Goal: Task Accomplishment & Management: Use online tool/utility

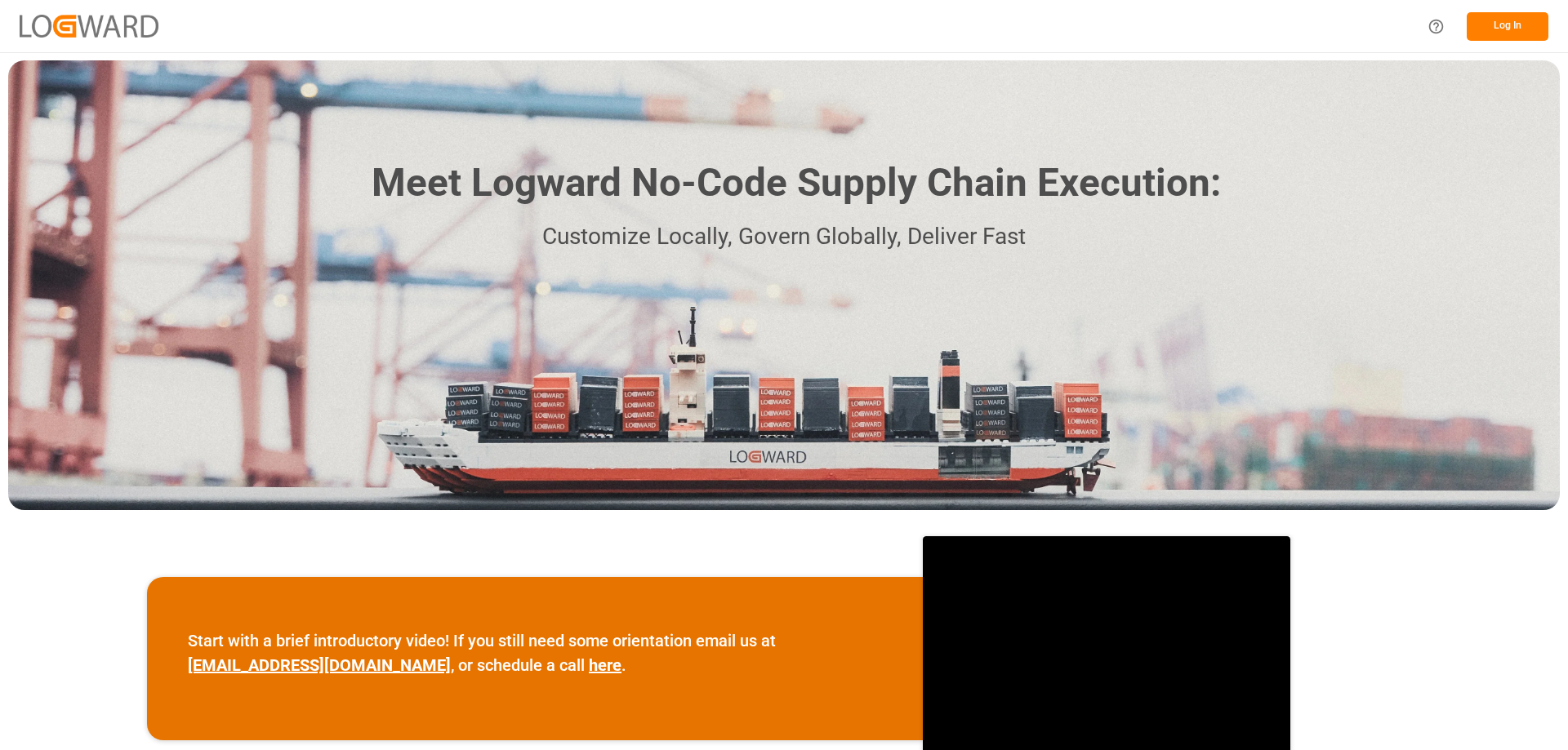
click at [1520, 25] on button "Log In" at bounding box center [1508, 26] width 82 height 29
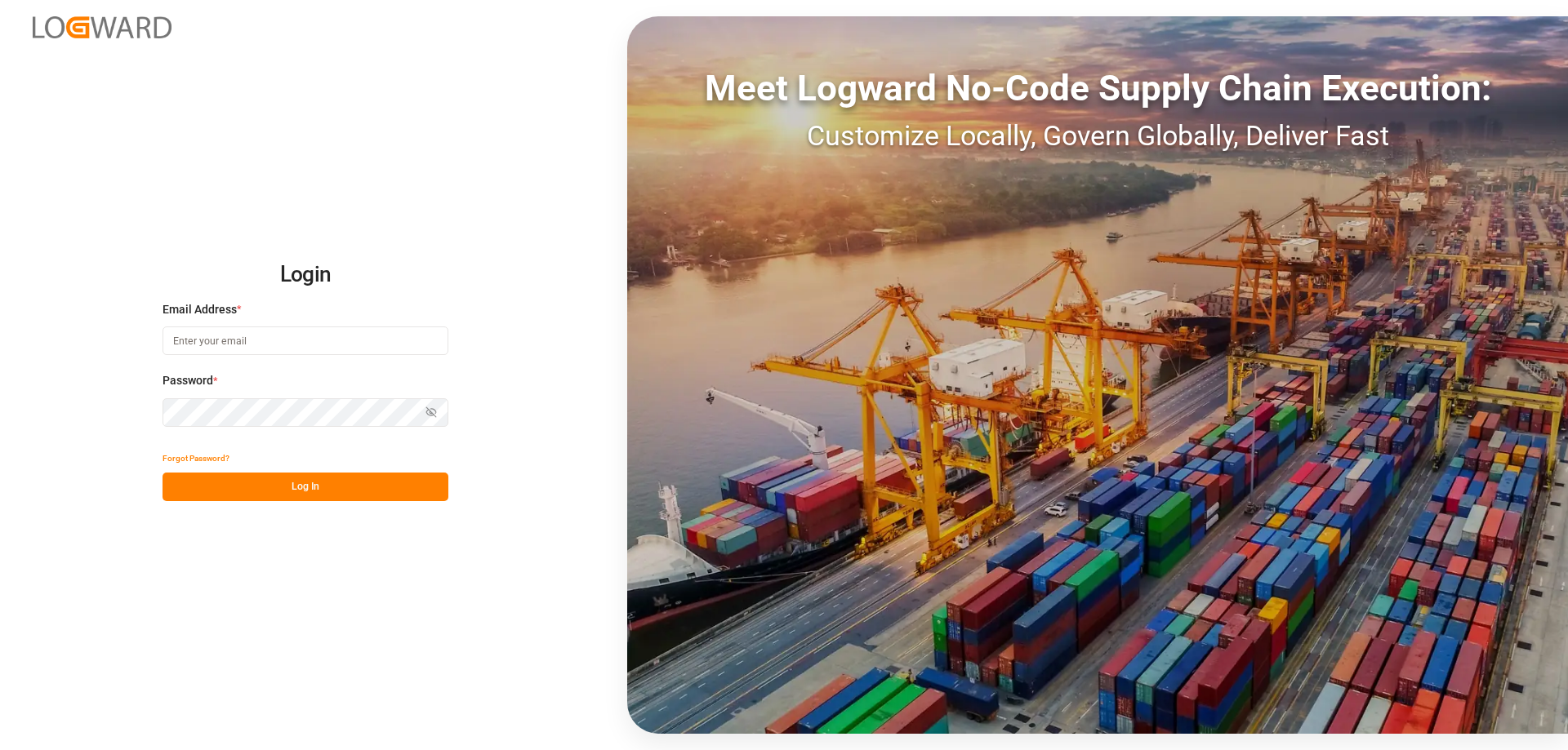
type input "[PERSON_NAME][EMAIL_ADDRESS][DOMAIN_NAME]"
click at [351, 492] on button "Log In" at bounding box center [305, 487] width 286 height 29
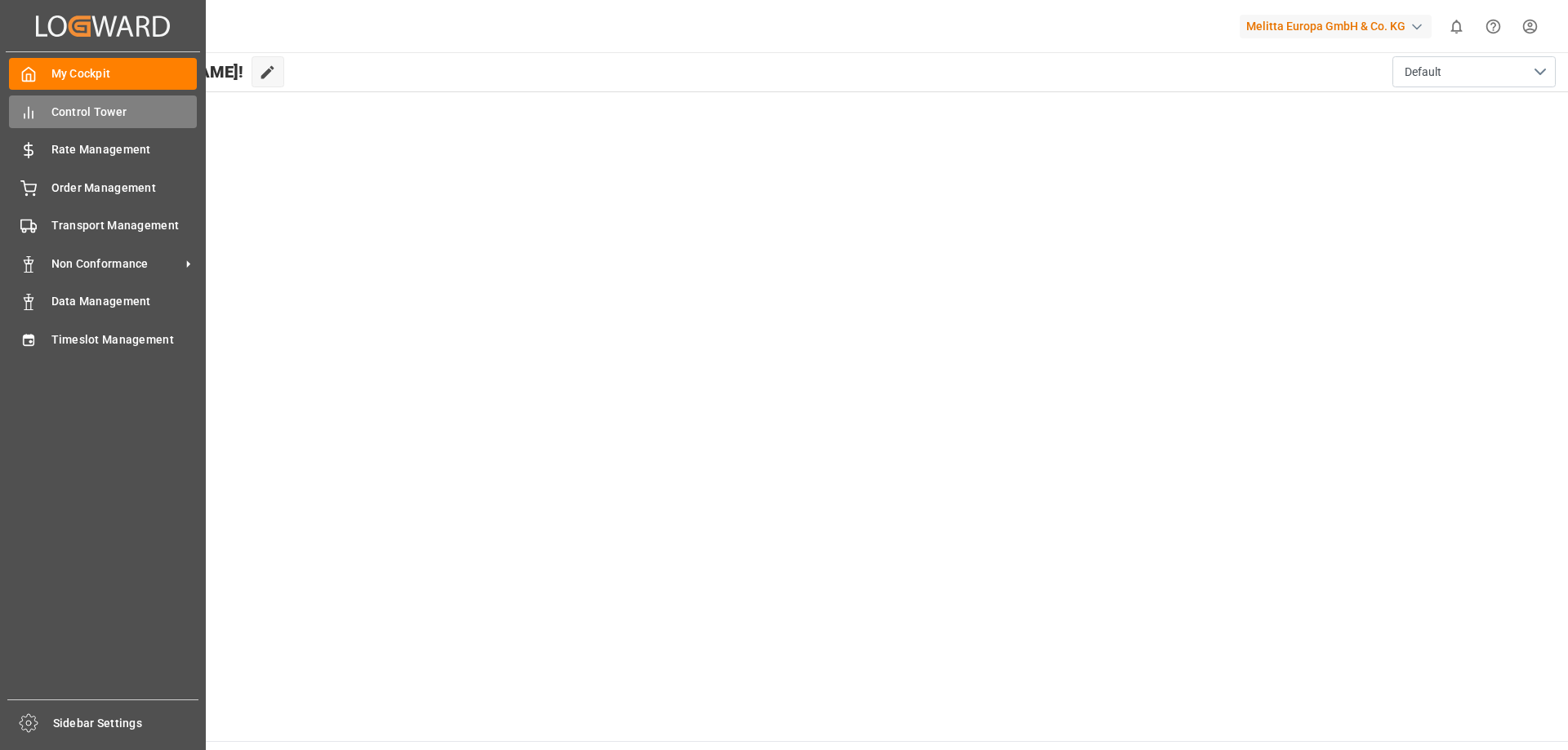
click at [105, 121] on div "Control Tower Control Tower" at bounding box center [103, 111] width 188 height 31
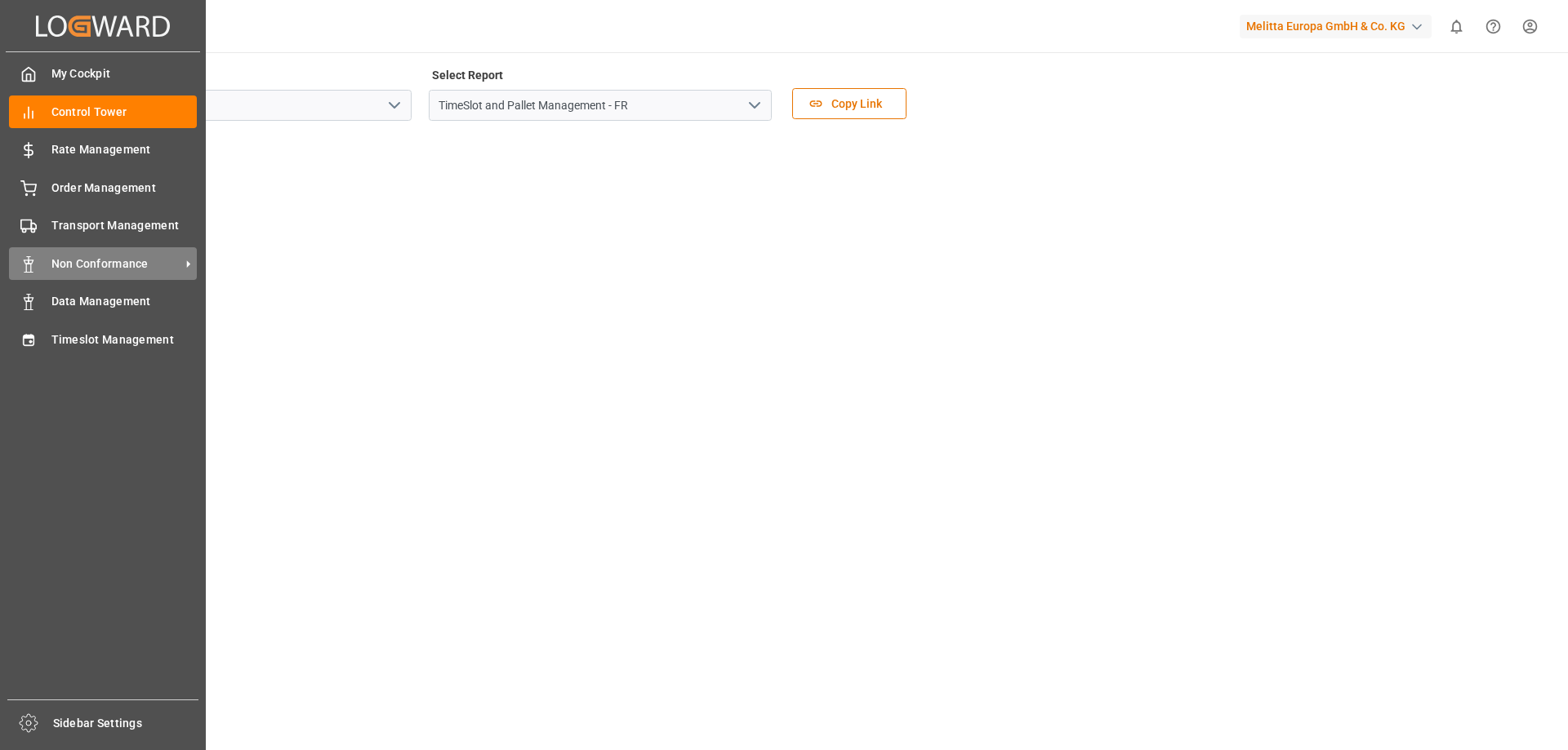
click at [140, 255] on span "Non Conformance" at bounding box center [116, 264] width 129 height 17
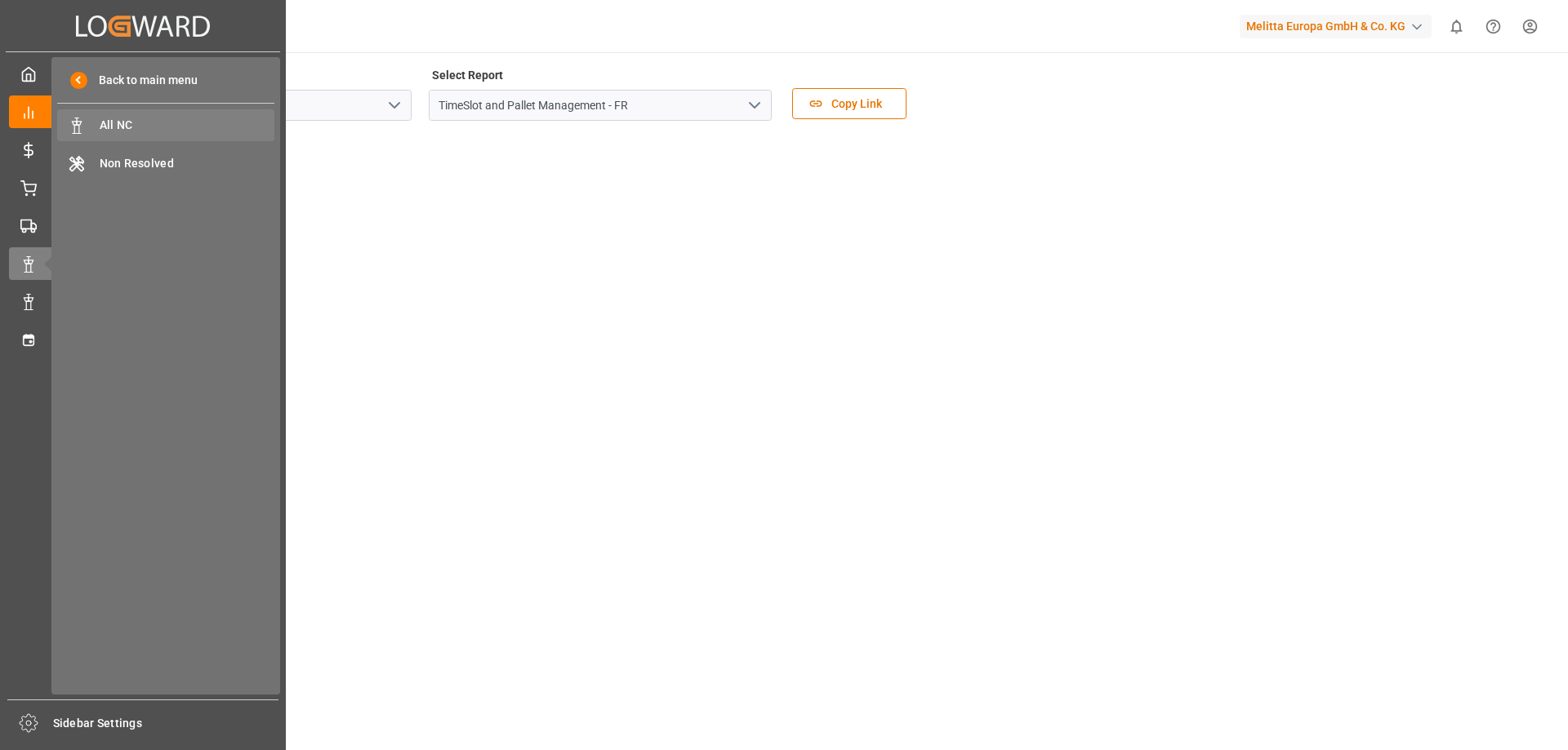
click at [174, 116] on div "All NC All NC" at bounding box center [165, 125] width 217 height 31
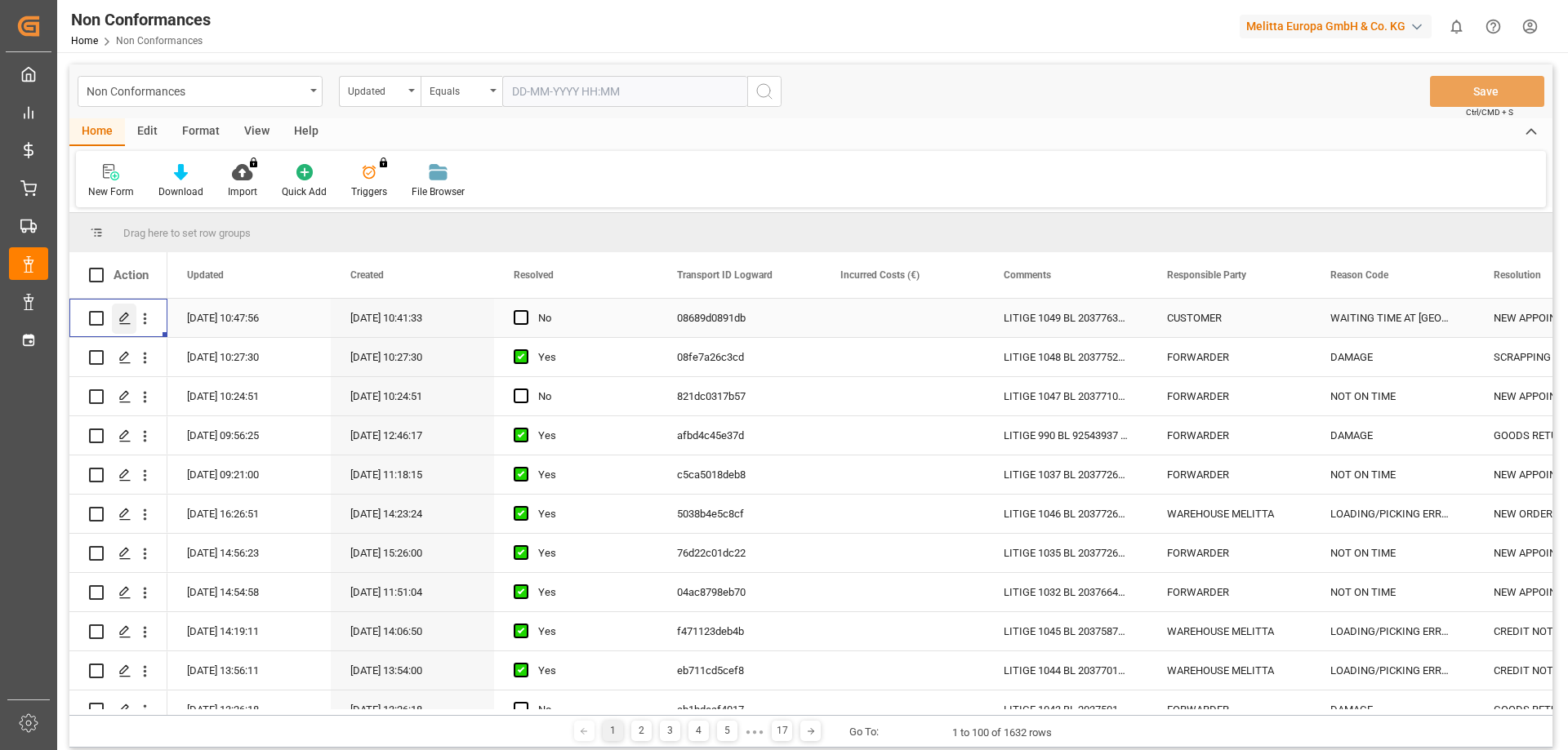
click at [127, 319] on icon "Press SPACE to select this row." at bounding box center [124, 318] width 13 height 13
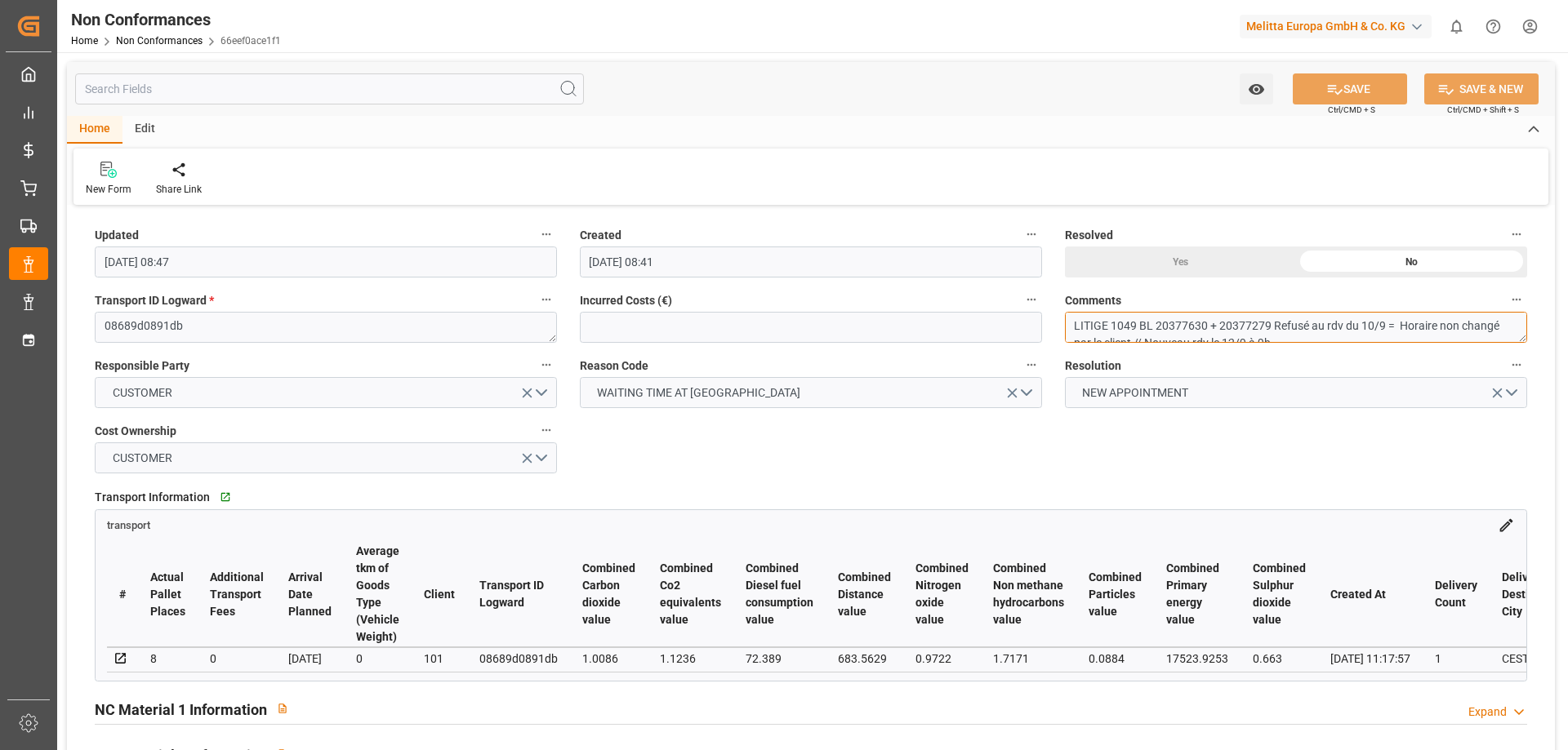
click at [1353, 322] on textarea "LITIGE 1049 BL 20377630 + 20377279 Refusé au rdv du 10/9 = Horaire non changé p…" at bounding box center [1296, 327] width 462 height 31
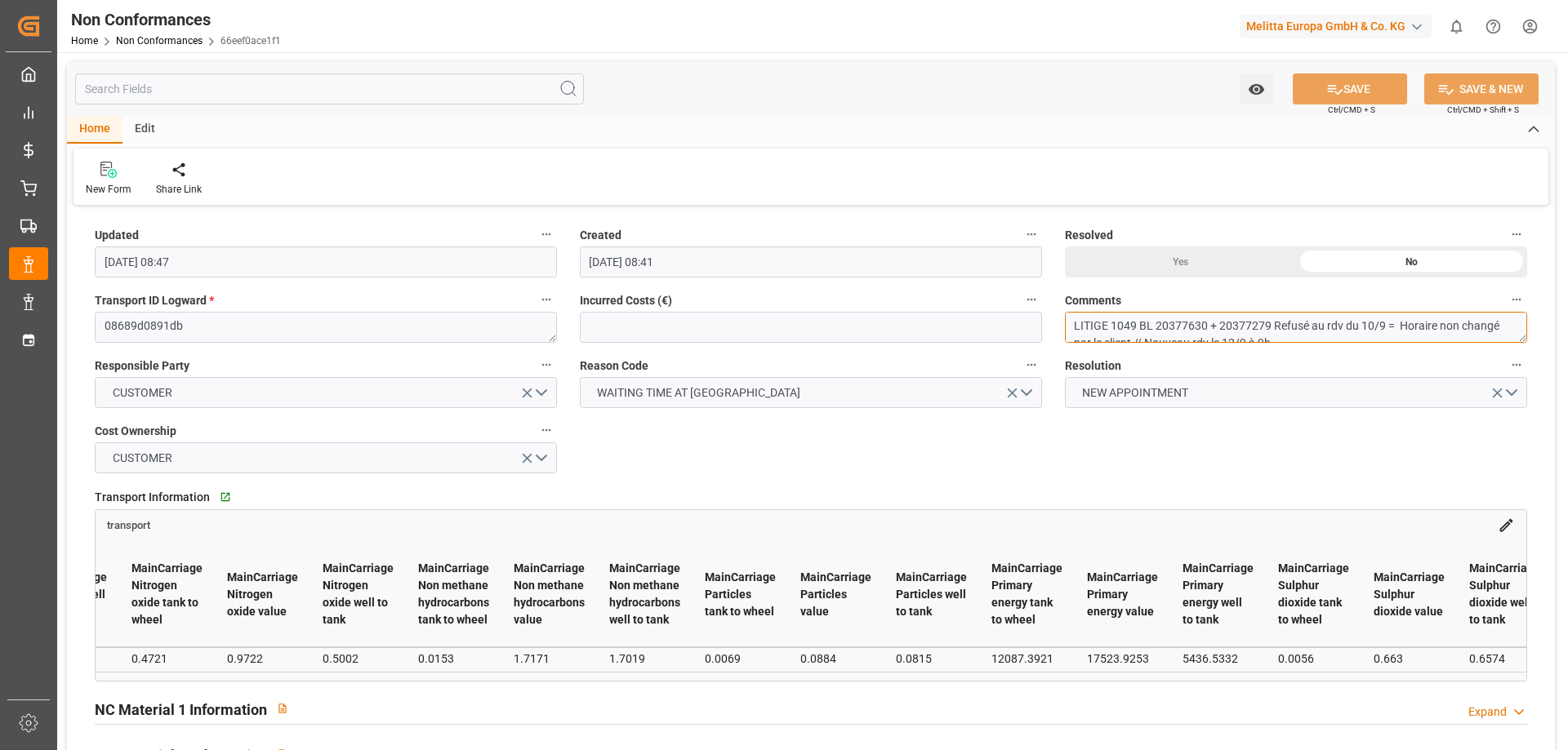
scroll to position [0, 3406]
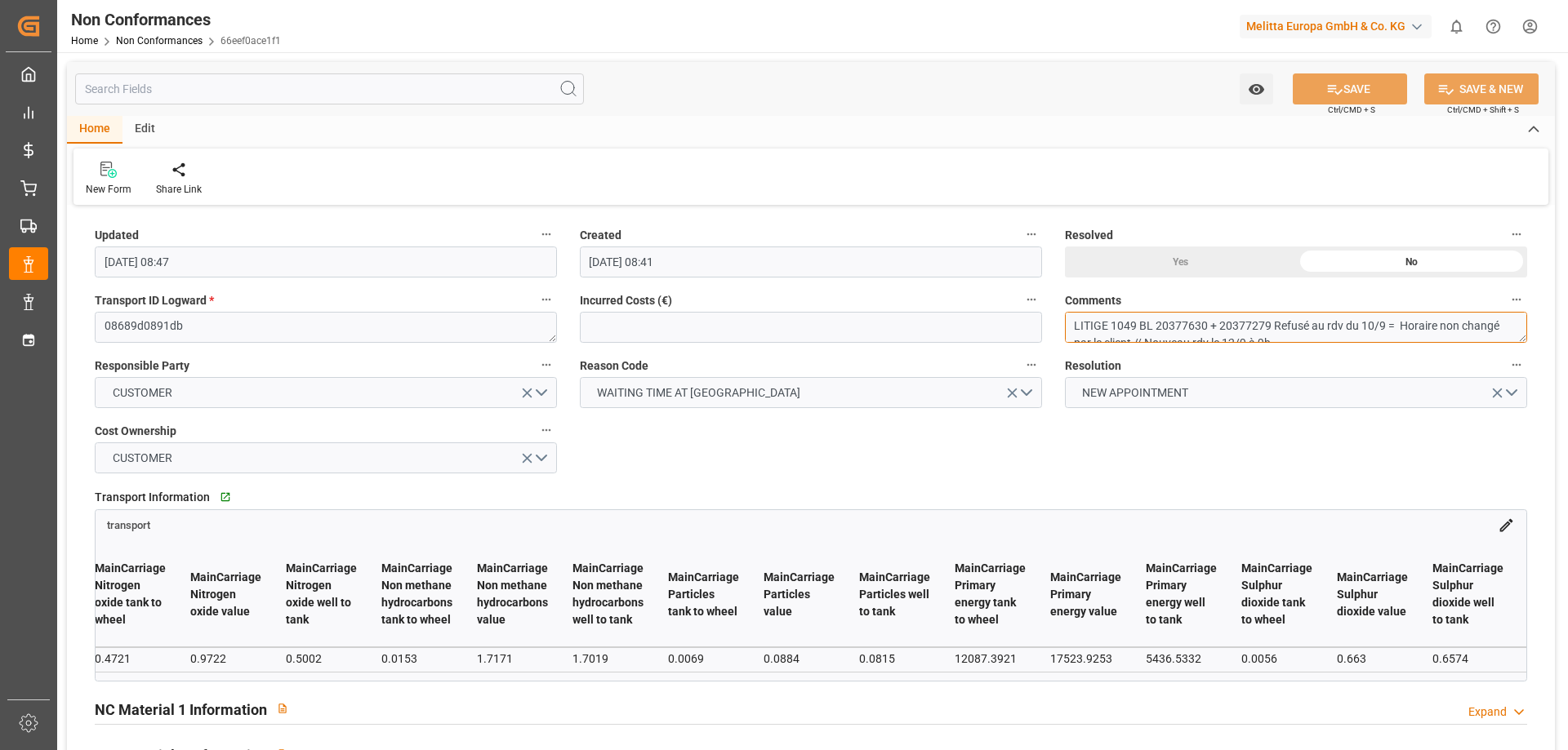
click at [1246, 322] on textarea "LITIGE 1049 BL 20377630 + 20377279 Refusé au rdv du 10/9 = Horaire non changé p…" at bounding box center [1296, 327] width 462 height 31
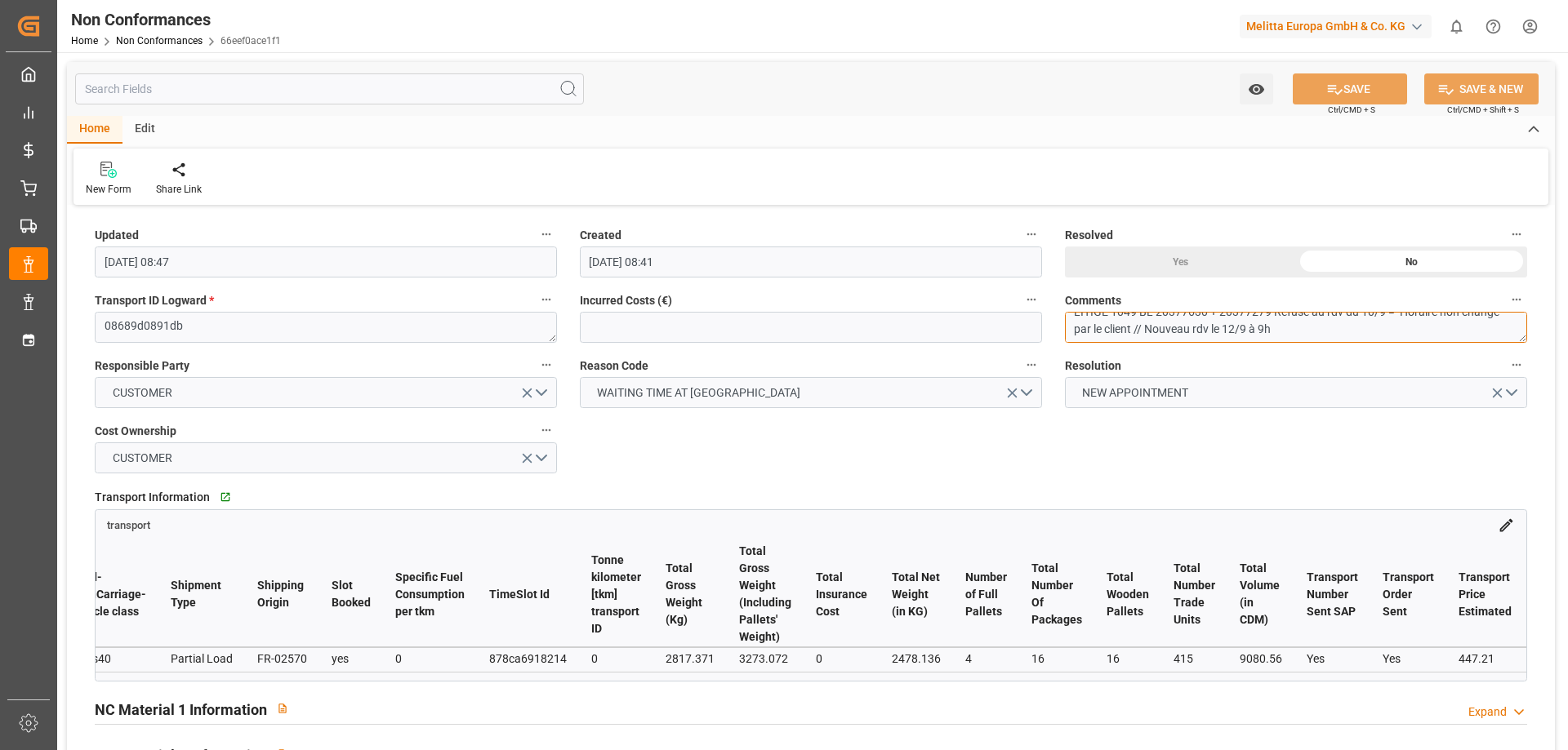
scroll to position [0, 6178]
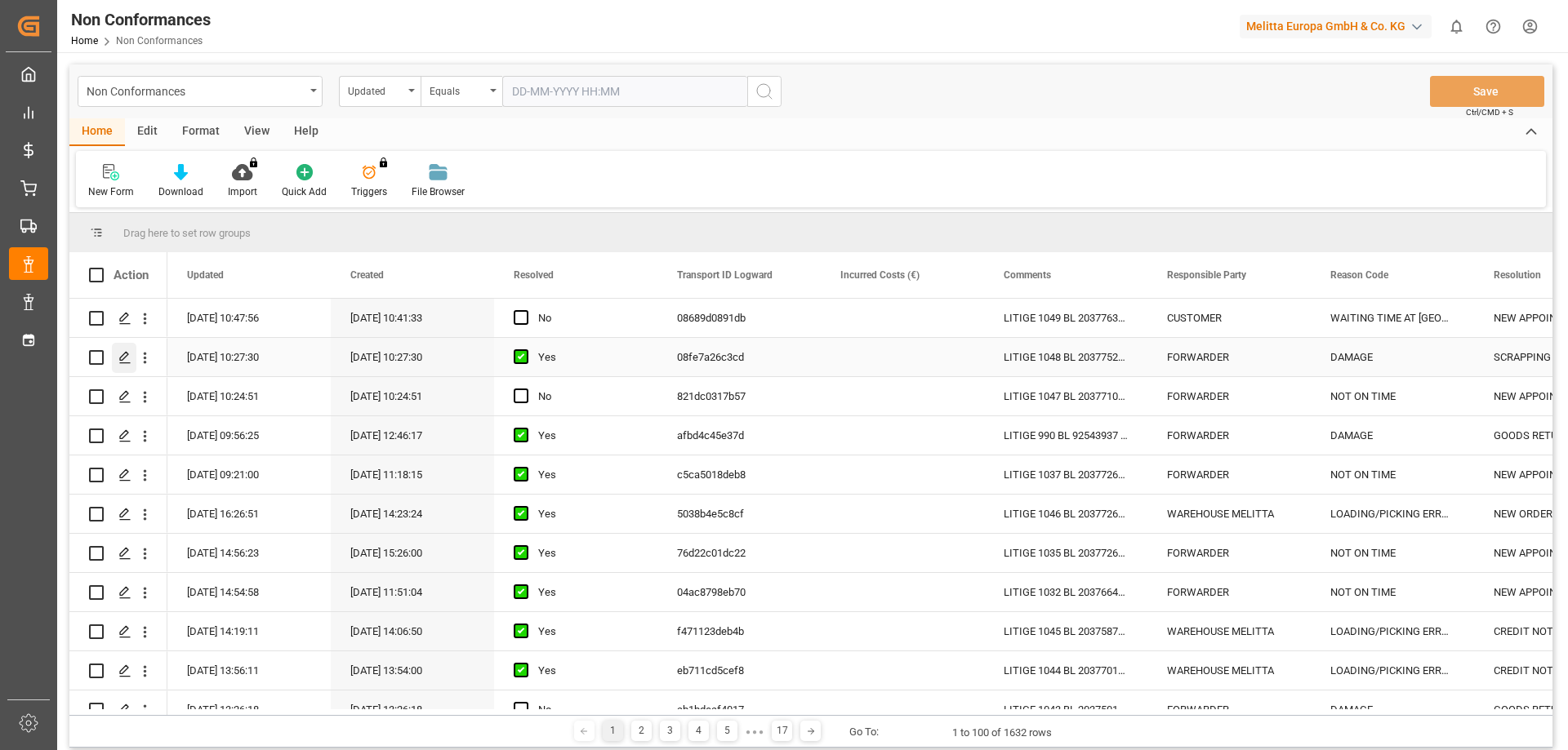
click at [127, 357] on icon "Press SPACE to select this row." at bounding box center [124, 357] width 13 height 13
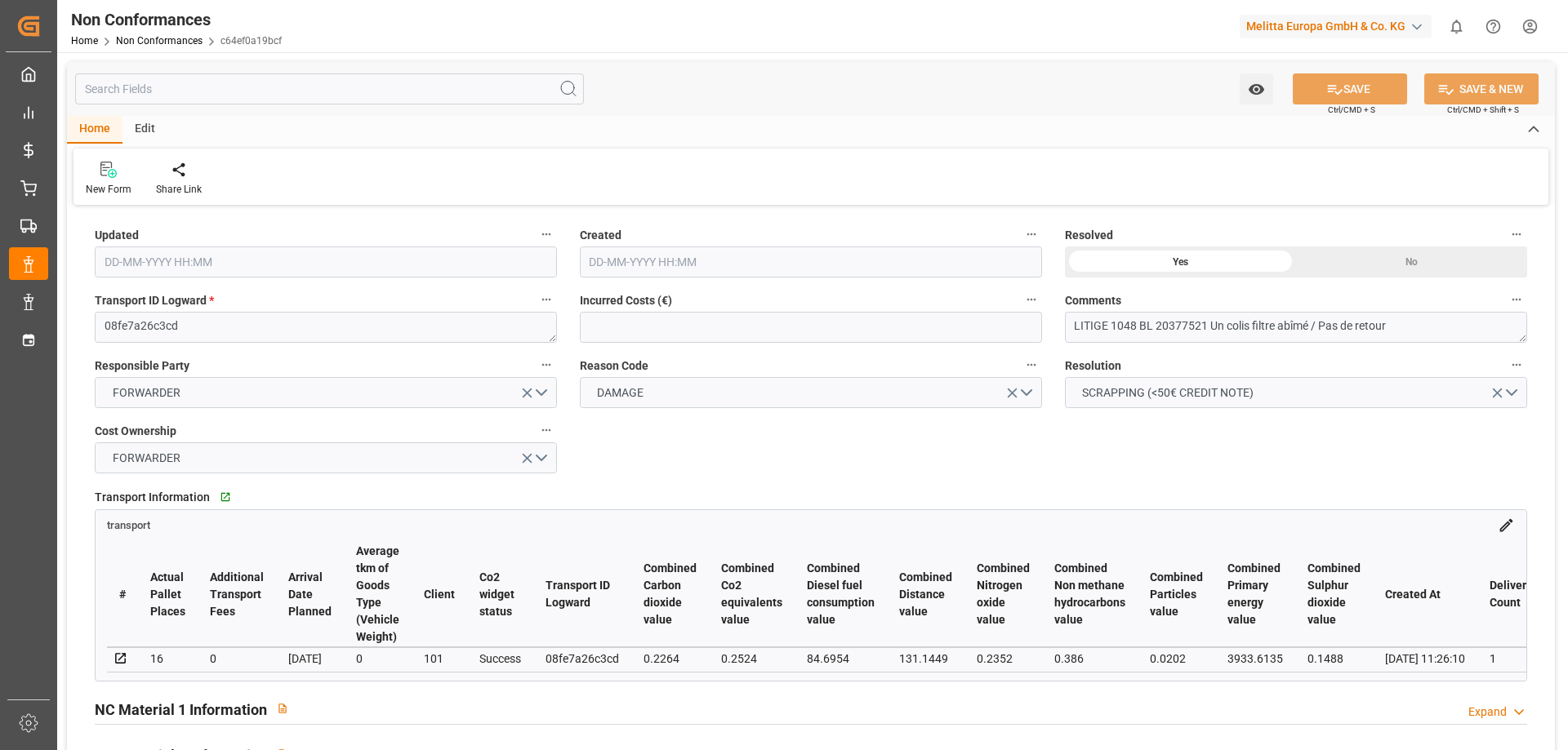
type input "[DATE] 08:27"
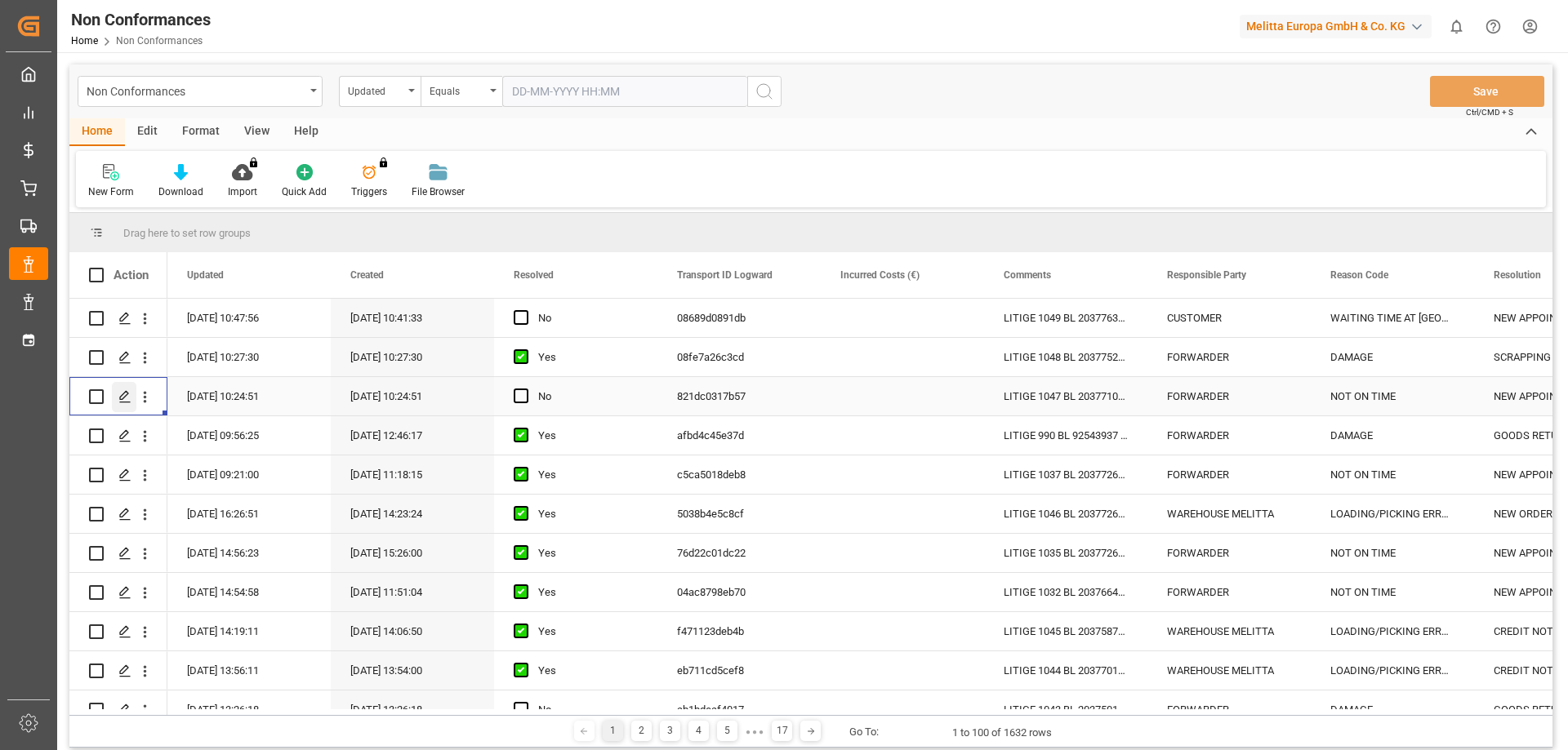
click at [117, 390] on div "Press SPACE to select this row." at bounding box center [124, 397] width 25 height 31
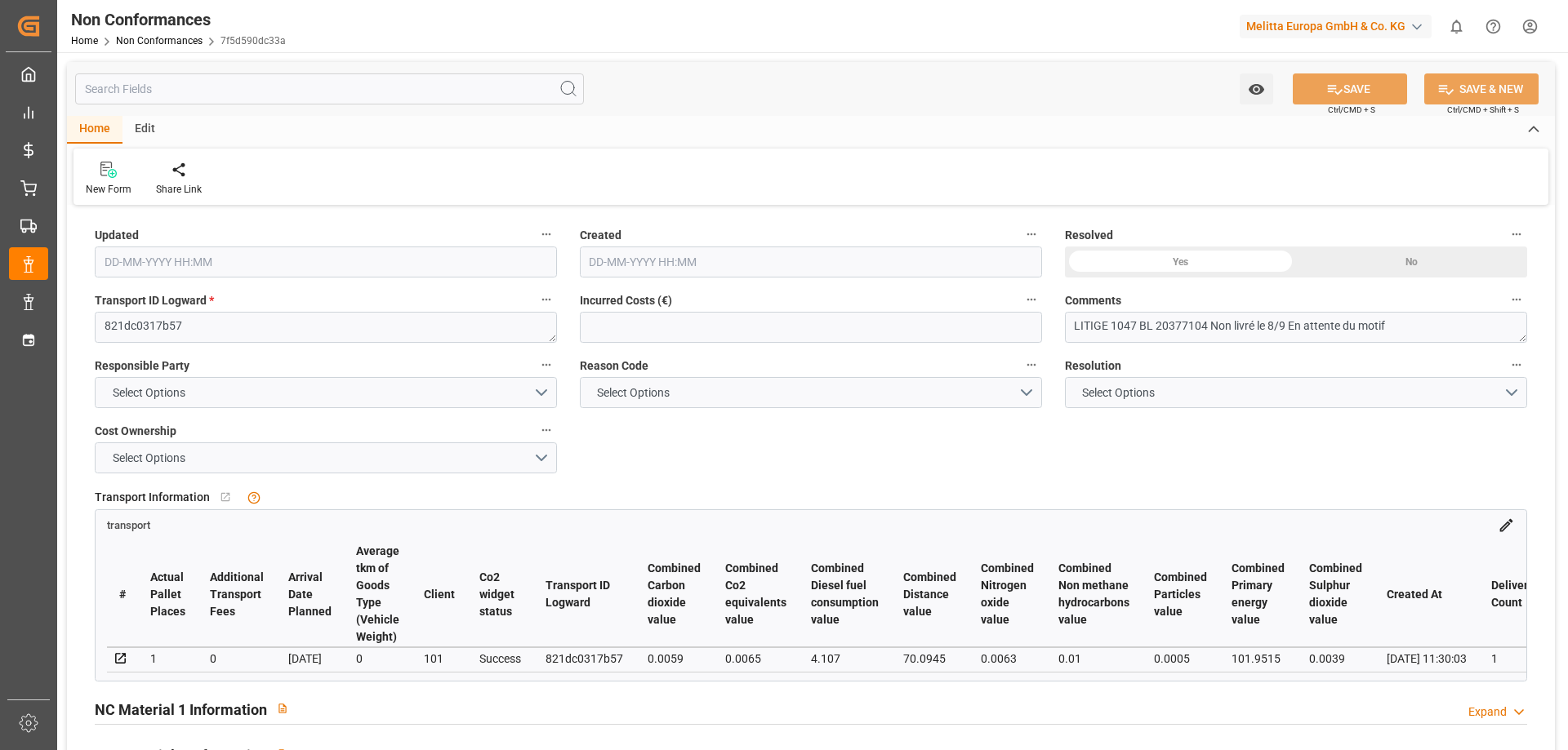
type input "[DATE] 08:24"
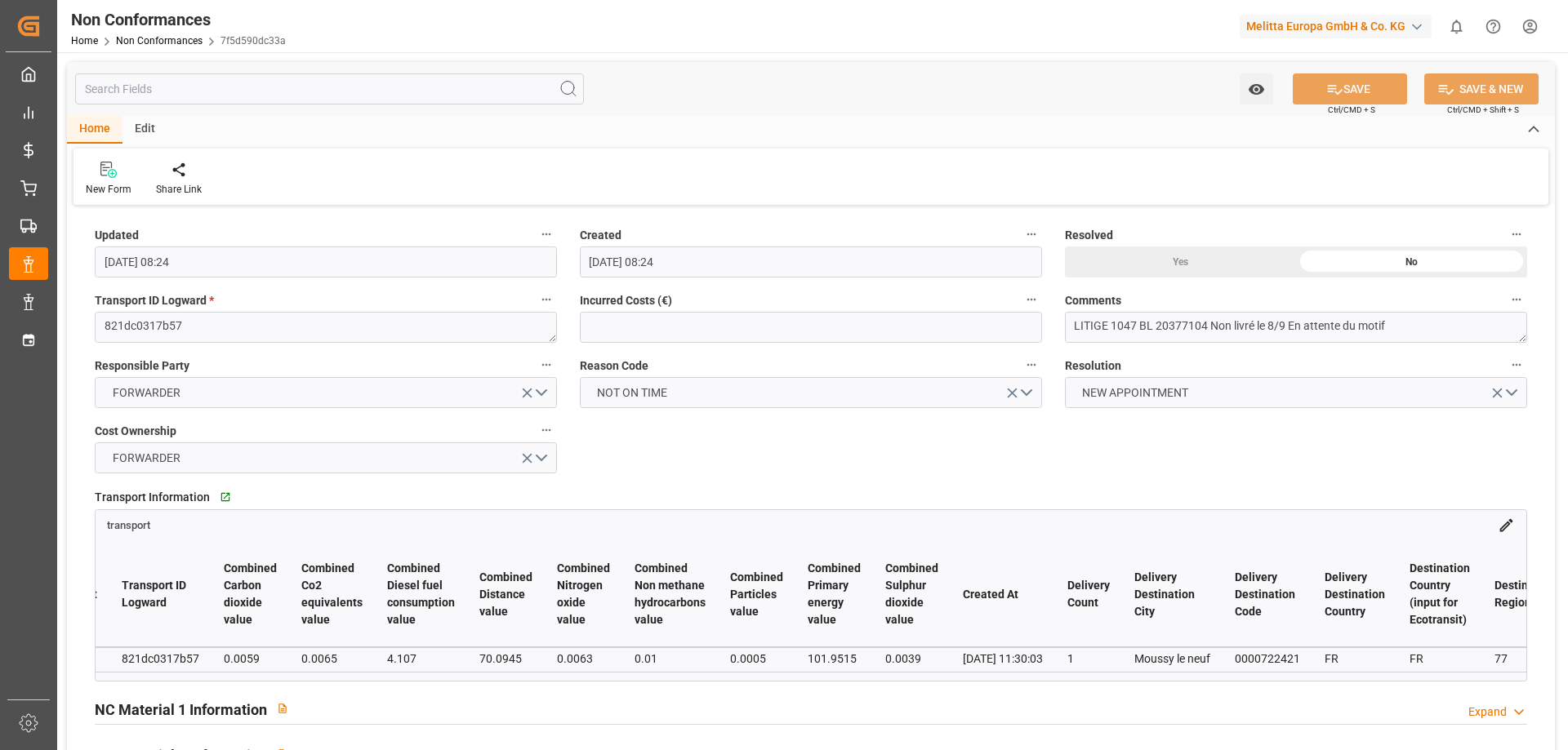
scroll to position [0, 368]
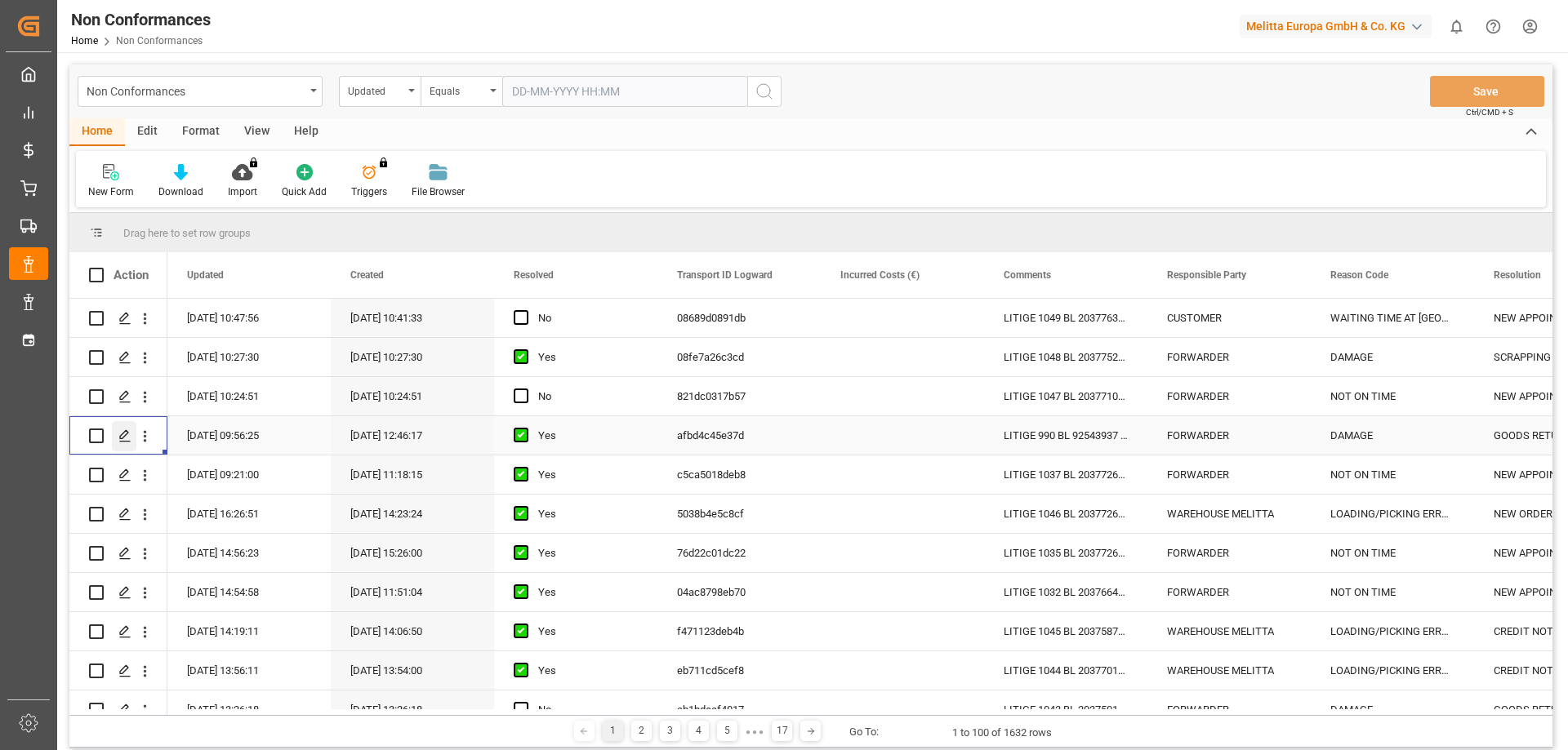
click at [128, 435] on icon "Press SPACE to select this row." at bounding box center [124, 435] width 13 height 13
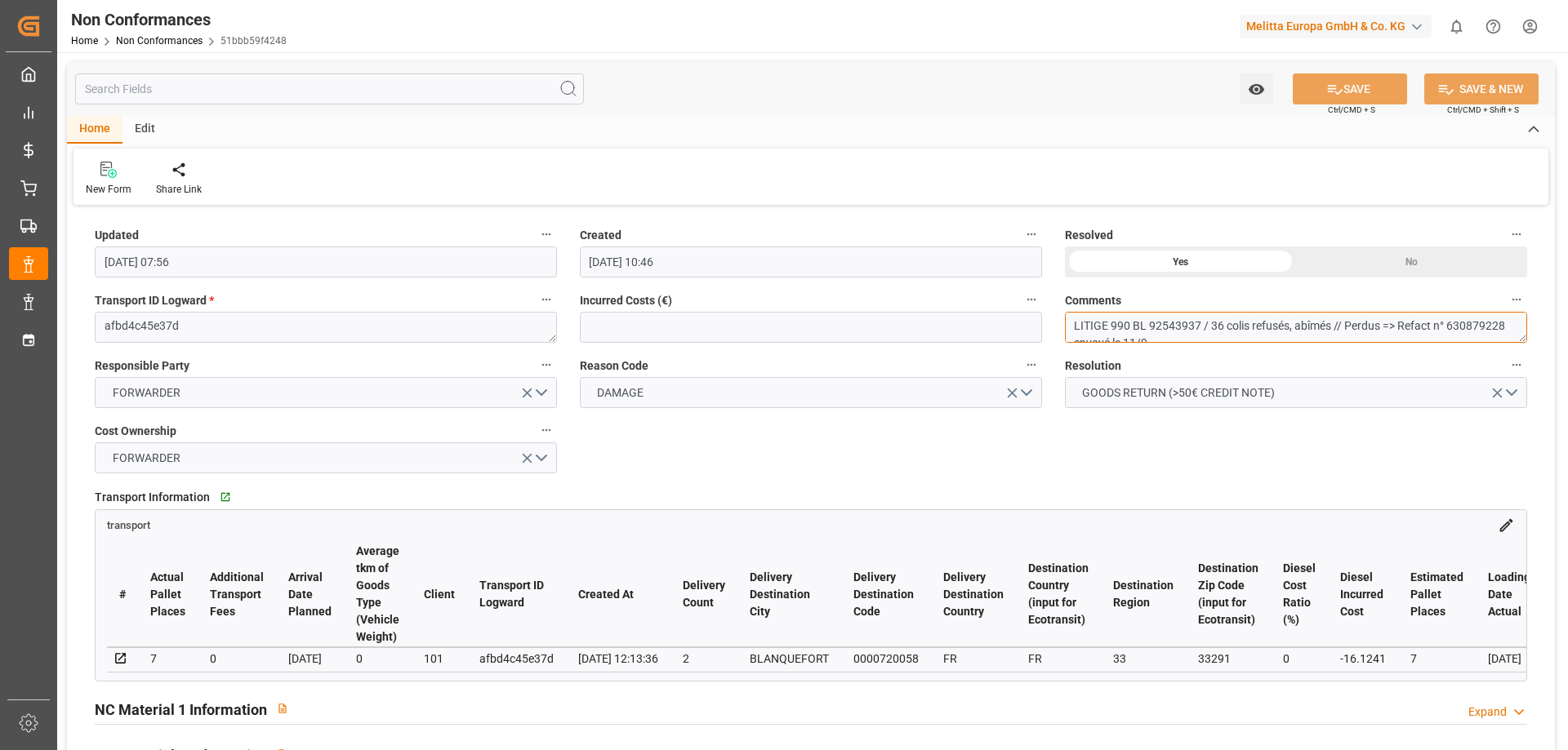
click at [1185, 320] on textarea "LITIGE 990 BL 92543937 / 36 colis refusés, abîmés // Perdus => Refact n° 630879…" at bounding box center [1296, 327] width 462 height 31
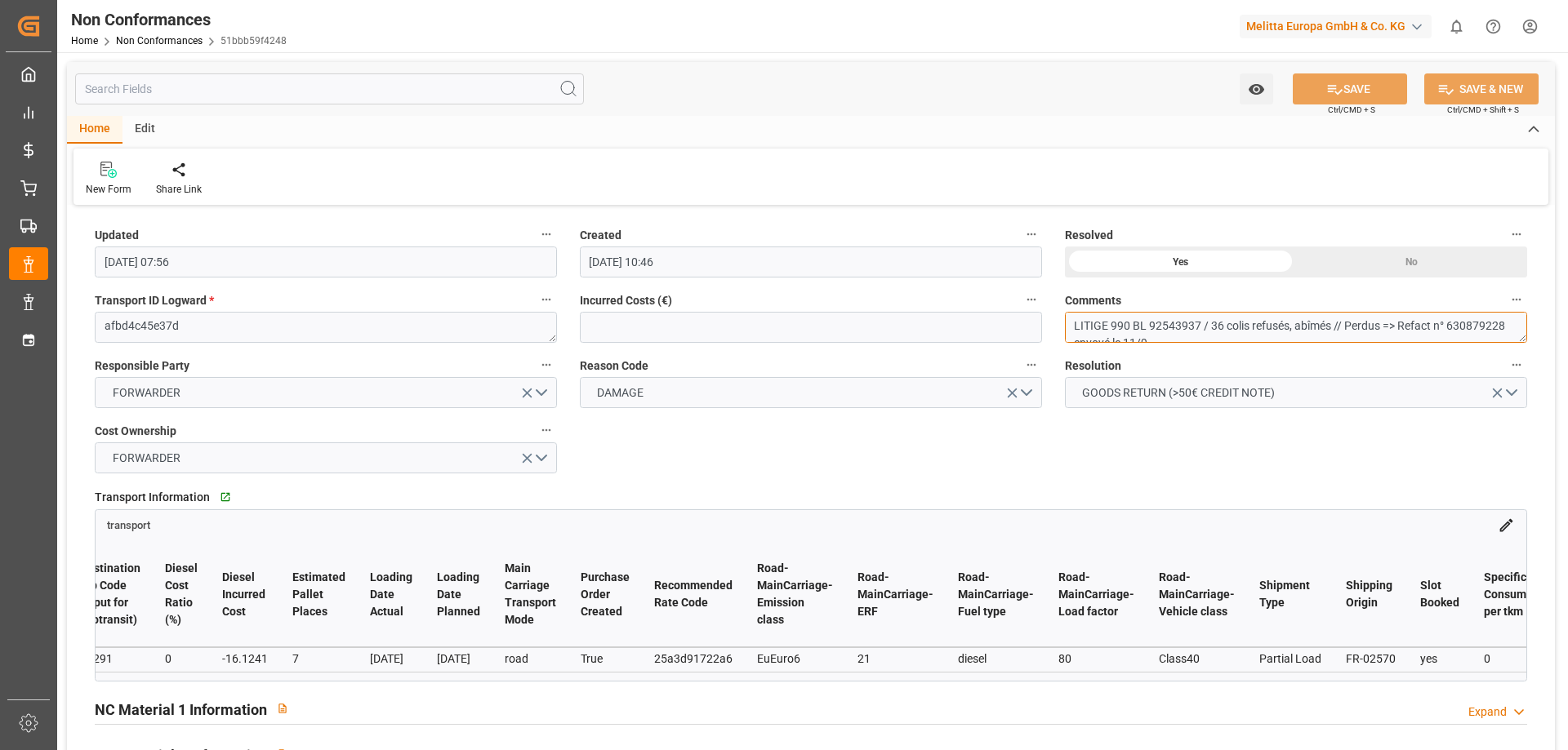
scroll to position [0, 1329]
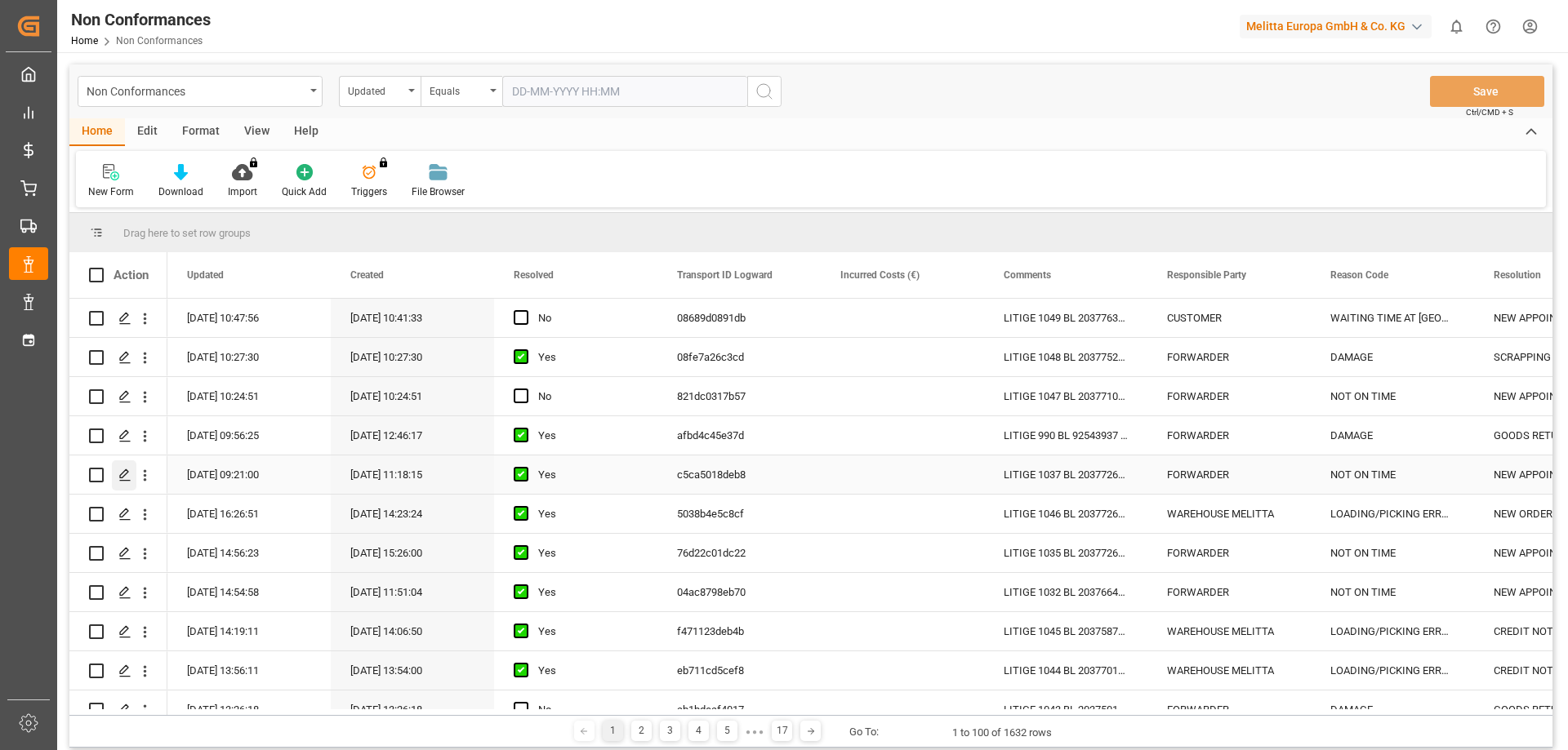
click at [129, 472] on icon "Press SPACE to select this row." at bounding box center [124, 474] width 13 height 13
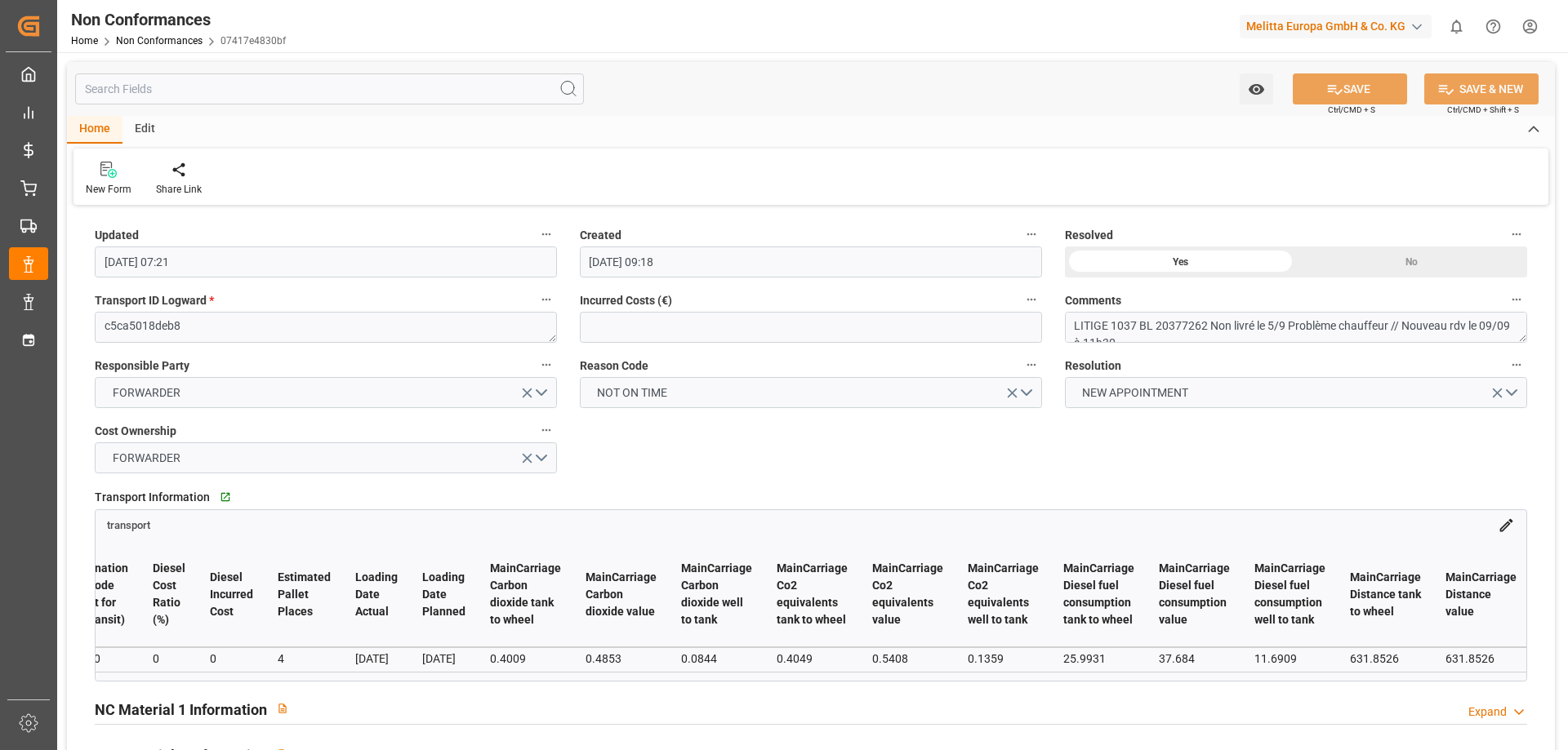
scroll to position [0, 7518]
